Goal: Task Accomplishment & Management: Use online tool/utility

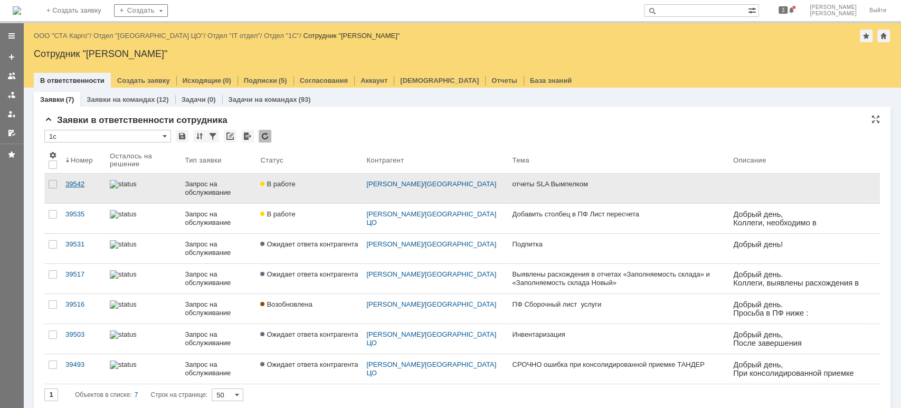
click at [90, 187] on div "39542" at bounding box center [83, 184] width 36 height 8
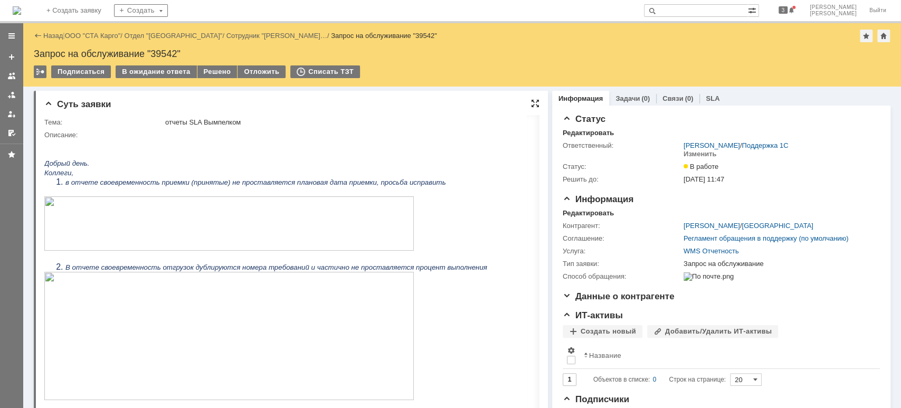
click at [531, 101] on div at bounding box center [535, 103] width 8 height 8
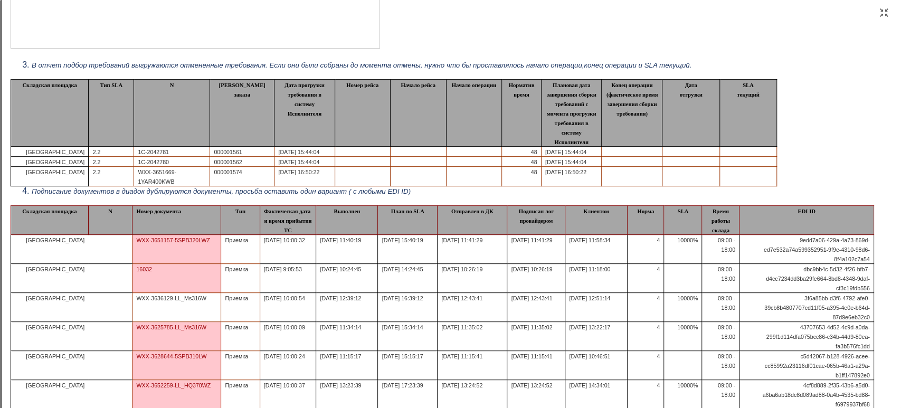
scroll to position [242, 0]
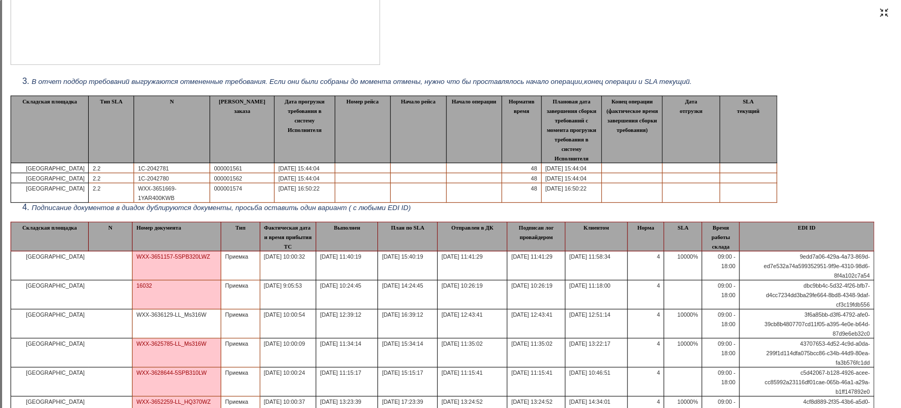
click at [880, 15] on div at bounding box center [883, 12] width 8 height 8
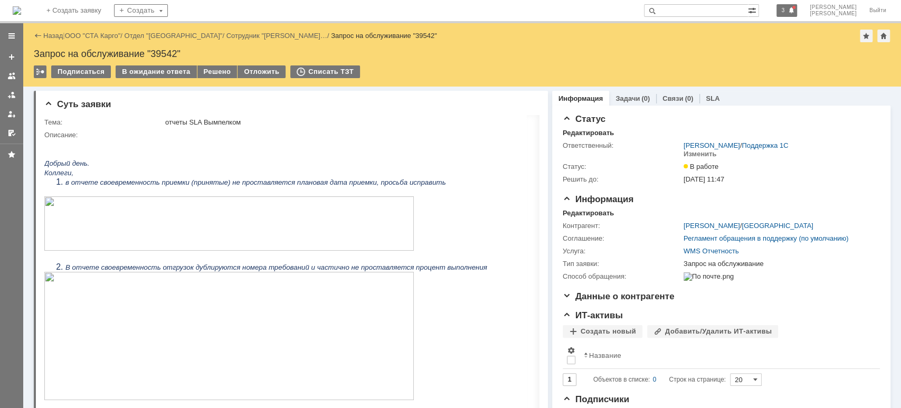
scroll to position [4, 0]
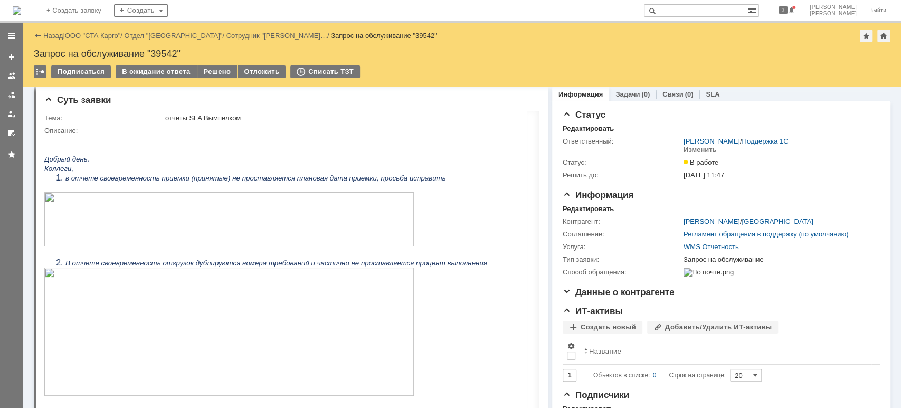
click at [114, 34] on link "ООО "СТА Карго"" at bounding box center [93, 36] width 56 height 8
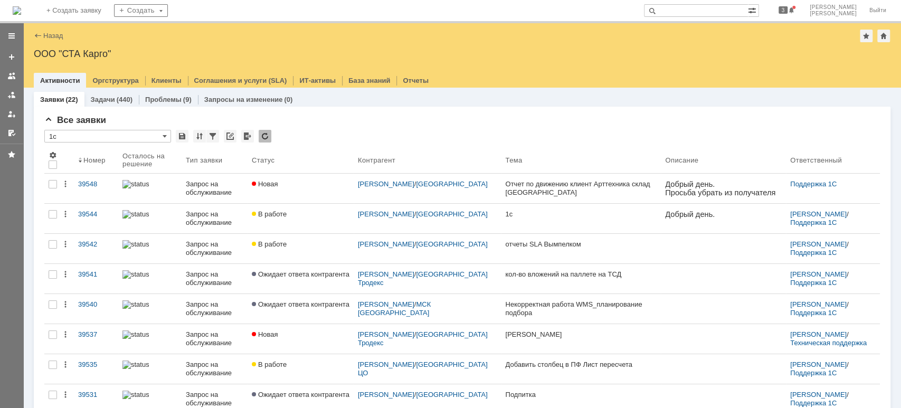
click at [292, 190] on link "Новая" at bounding box center [300, 189] width 106 height 30
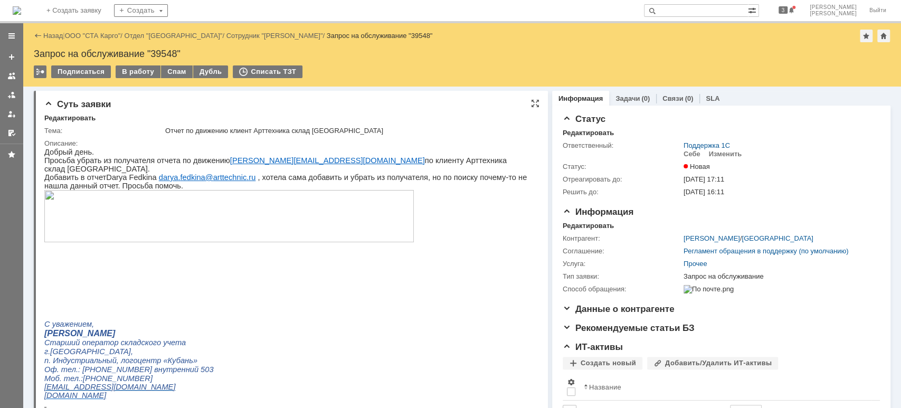
click at [190, 203] on img at bounding box center [228, 216] width 369 height 52
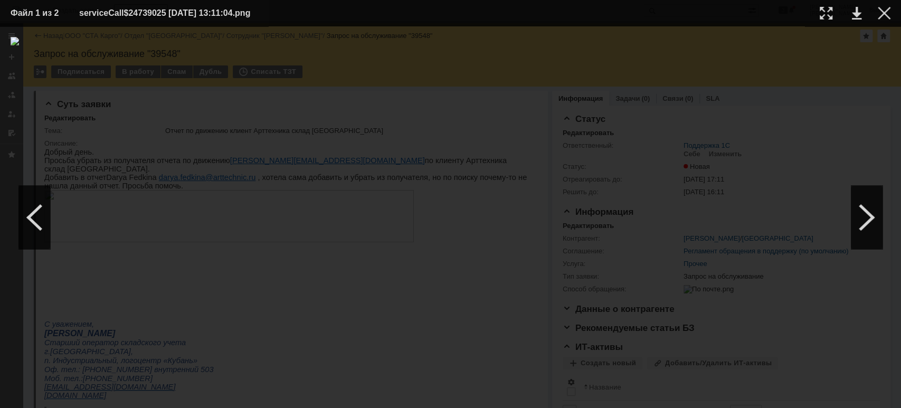
click at [254, 289] on div at bounding box center [450, 217] width 879 height 360
click at [881, 17] on div at bounding box center [883, 13] width 13 height 13
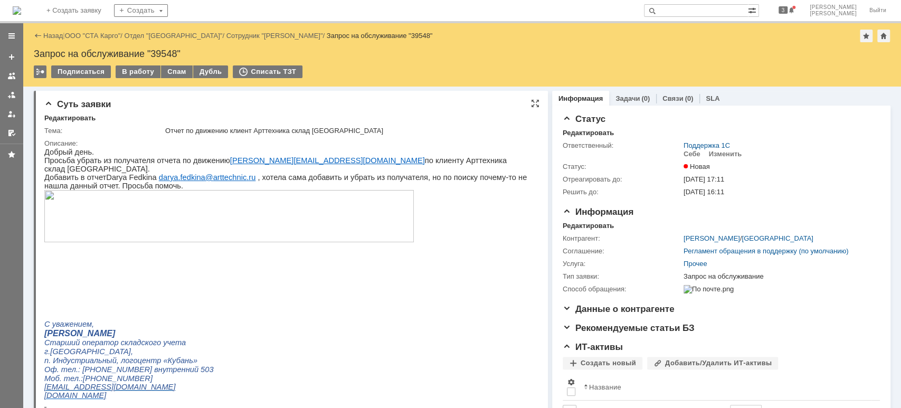
click at [241, 209] on img at bounding box center [228, 216] width 369 height 52
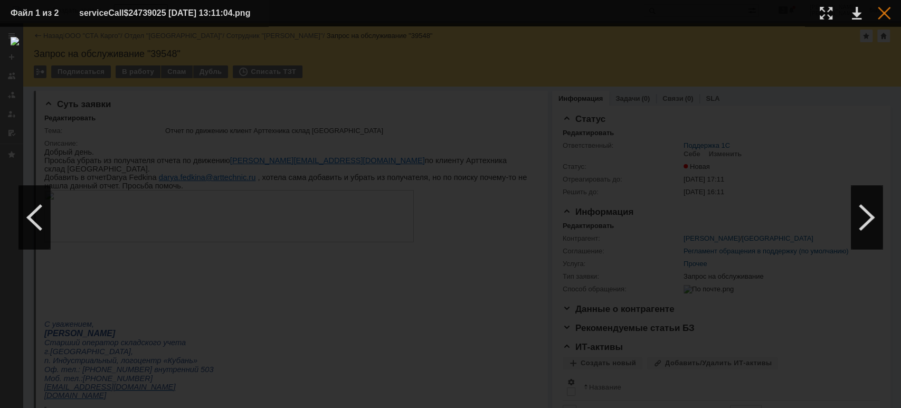
click at [887, 13] on div at bounding box center [883, 13] width 13 height 13
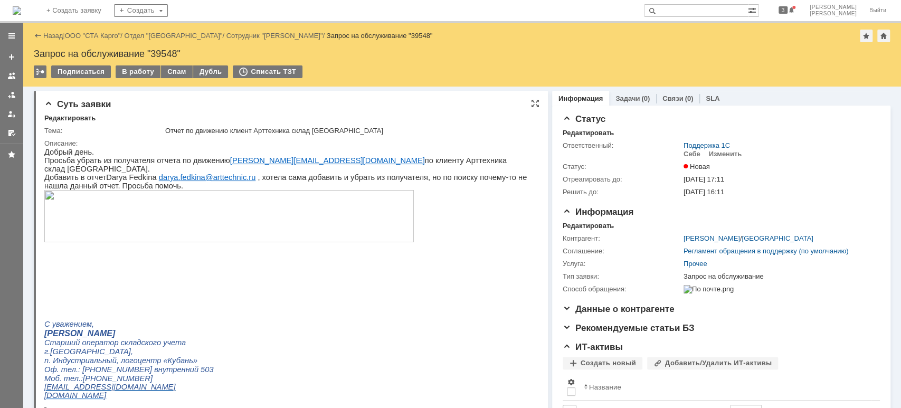
click at [156, 196] on img at bounding box center [228, 216] width 369 height 52
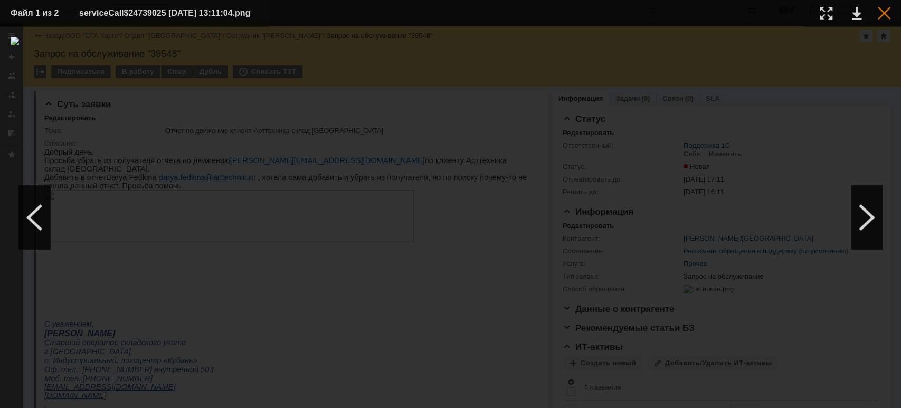
click at [881, 12] on div at bounding box center [883, 13] width 13 height 13
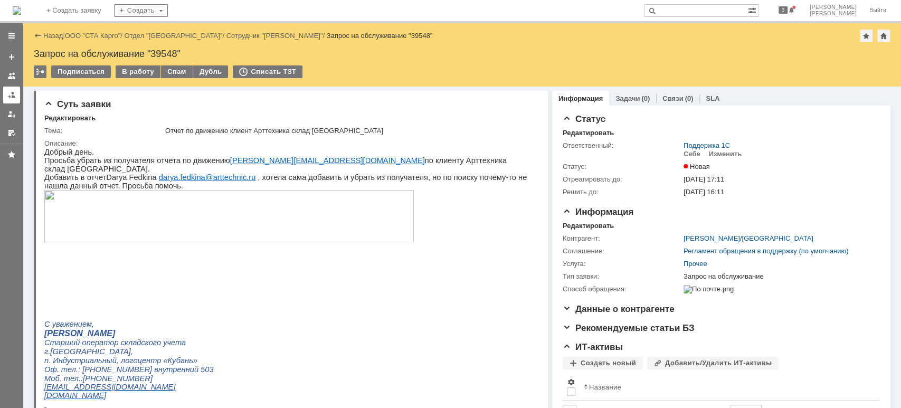
click at [11, 94] on div at bounding box center [11, 95] width 8 height 8
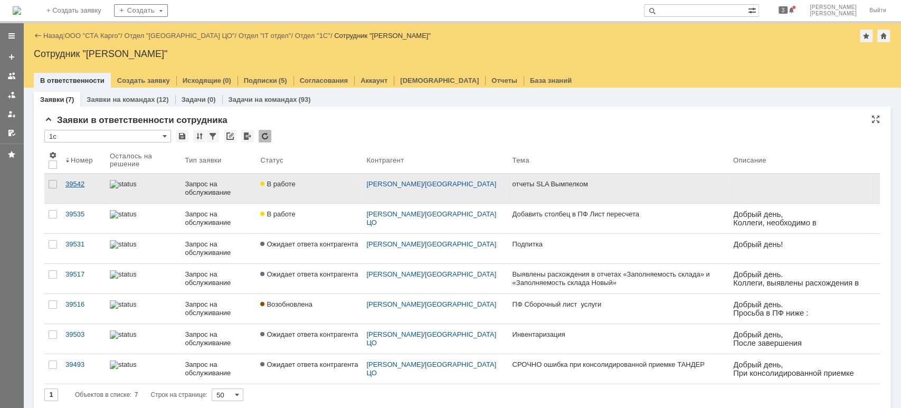
click at [97, 186] on div "39542" at bounding box center [83, 184] width 36 height 8
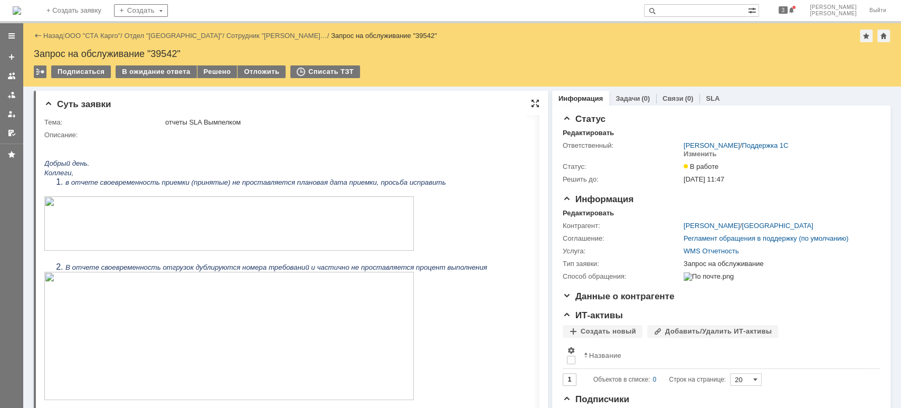
click at [531, 100] on div at bounding box center [535, 103] width 8 height 8
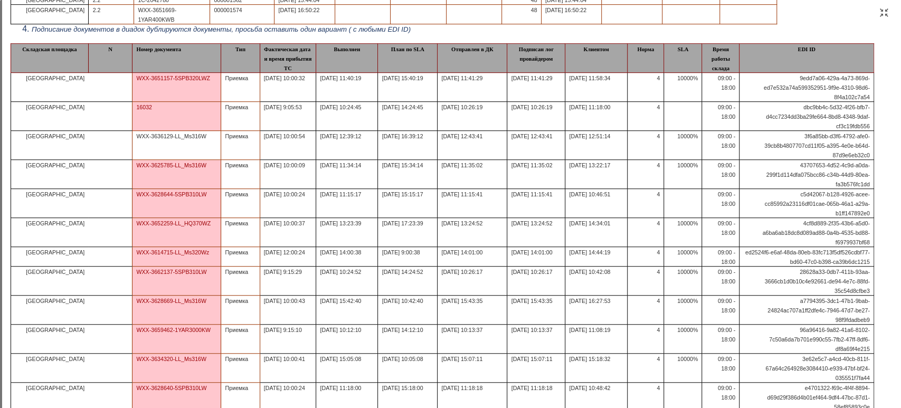
scroll to position [351, 0]
